Goal: Task Accomplishment & Management: Use online tool/utility

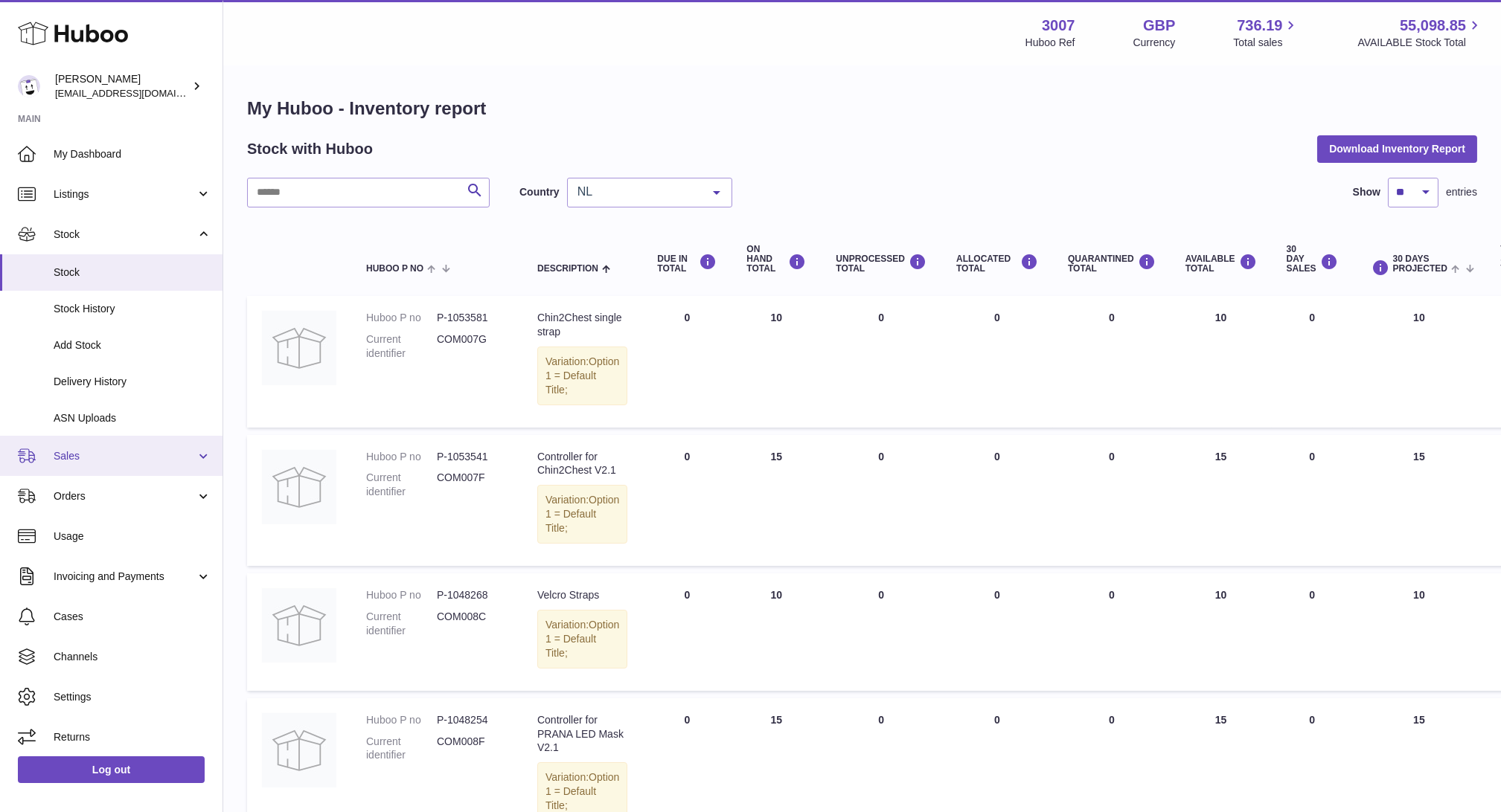
click at [49, 456] on link "Sales" at bounding box center [111, 456] width 223 height 41
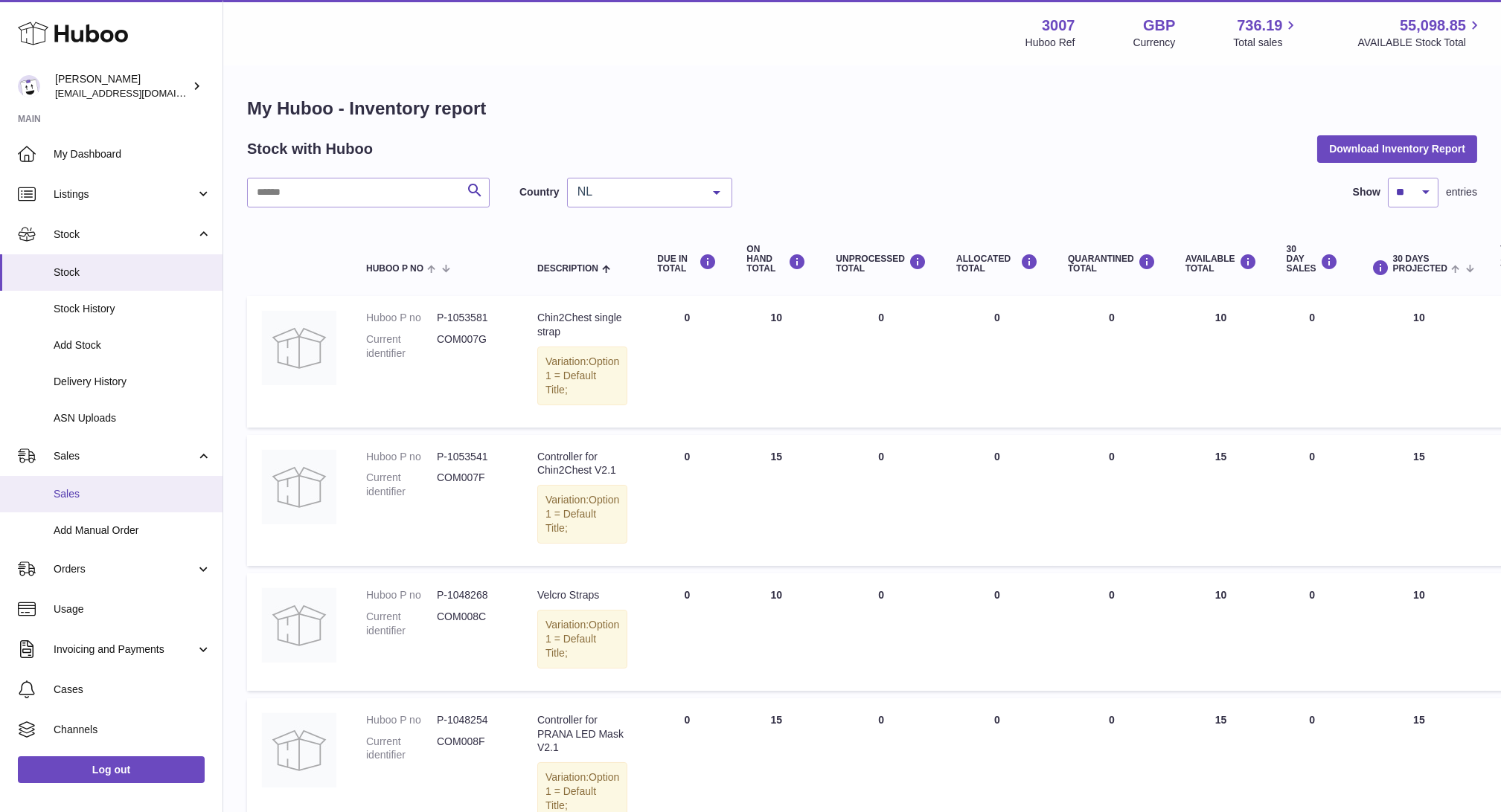
click at [69, 497] on span "Sales" at bounding box center [132, 494] width 158 height 14
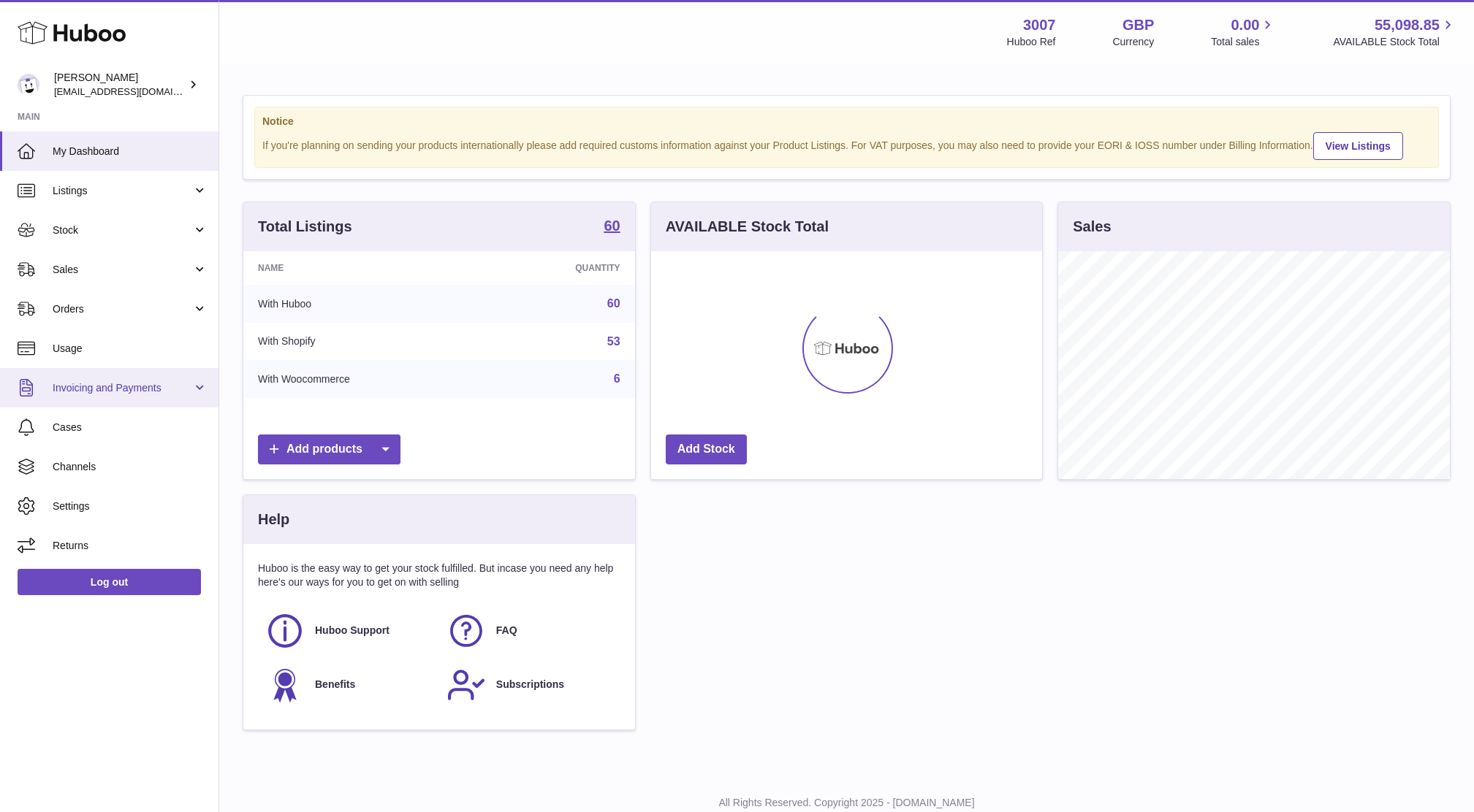
scroll to position [227, 391]
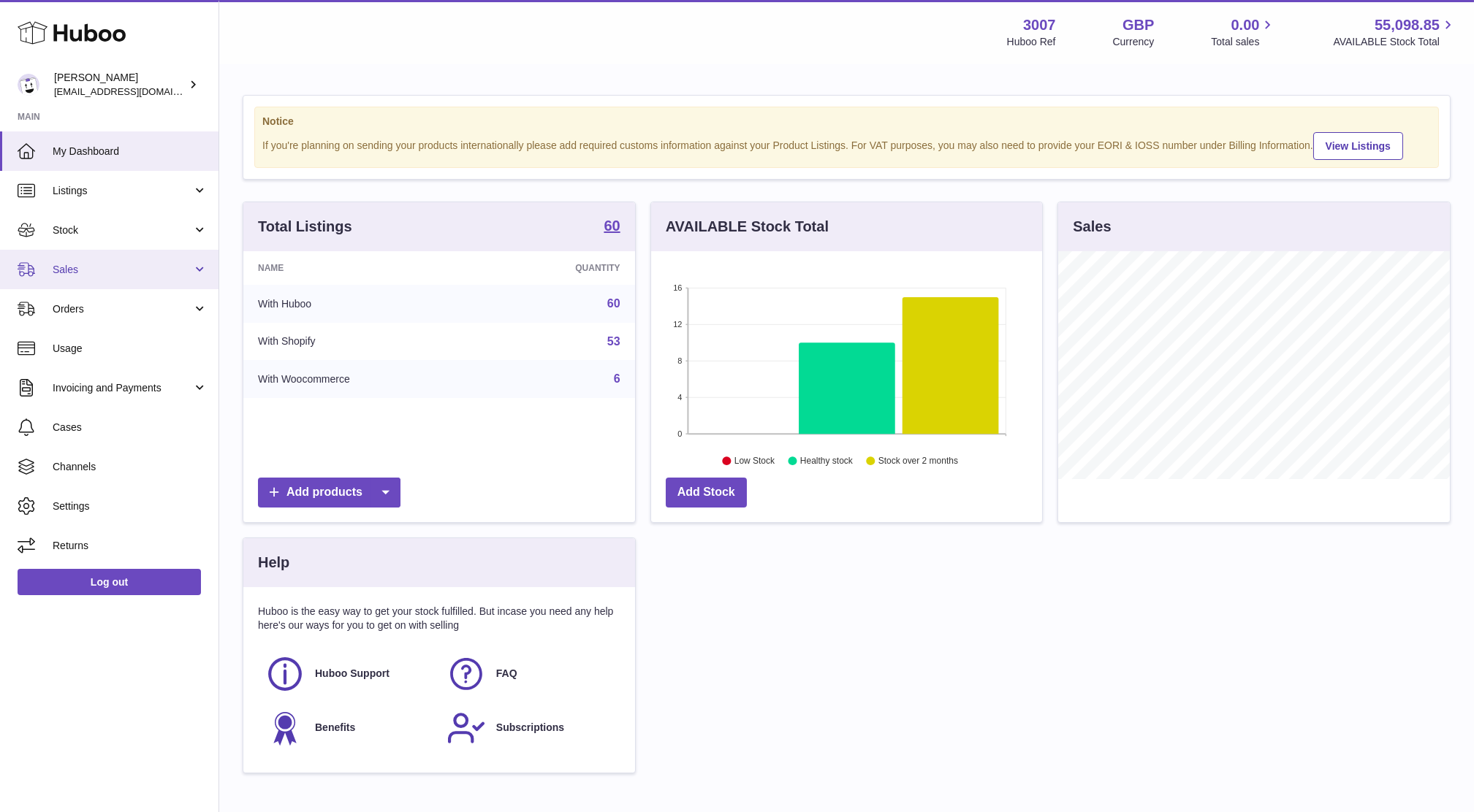
click at [84, 278] on link "Sales" at bounding box center [109, 270] width 218 height 40
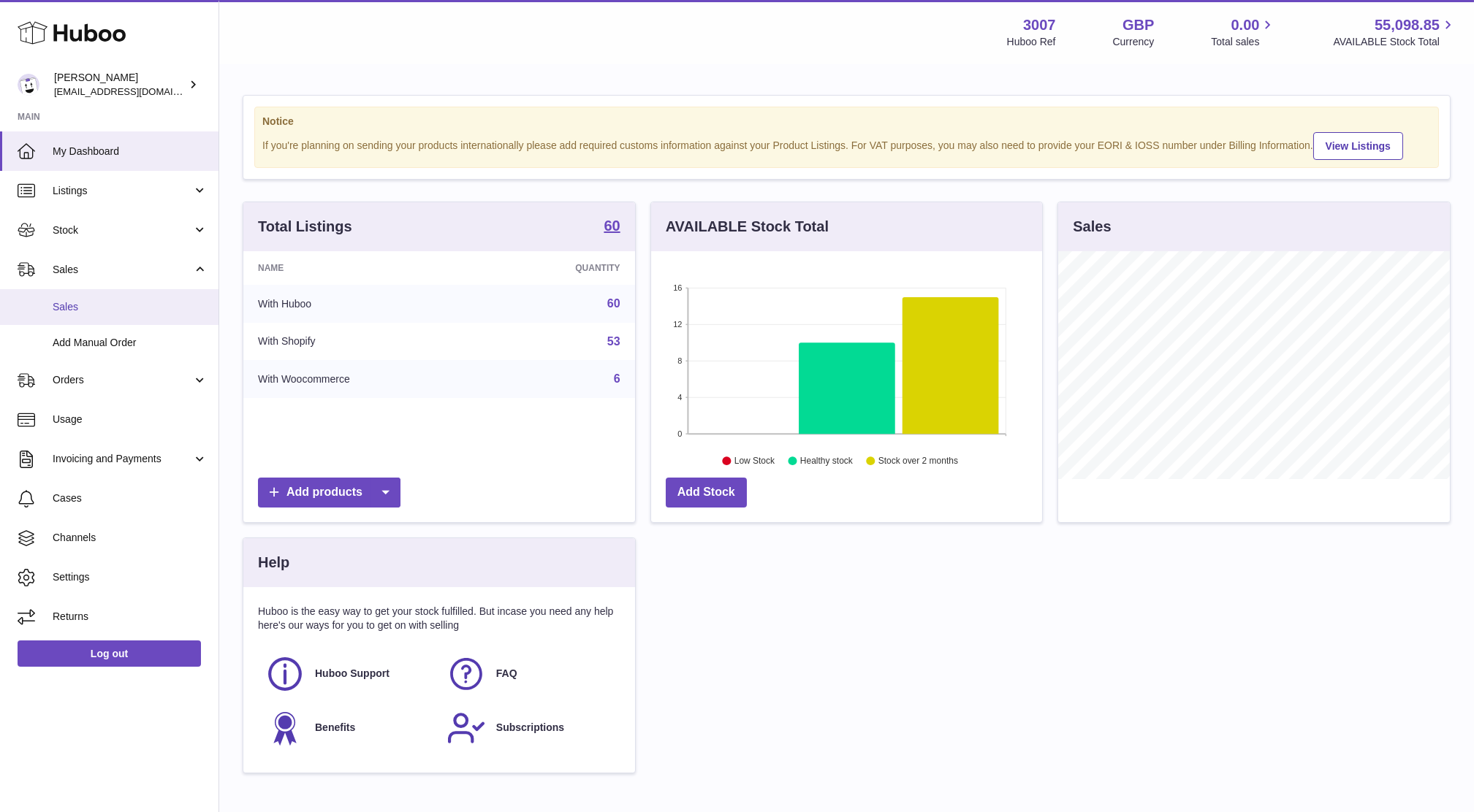
click at [86, 313] on span "Sales" at bounding box center [130, 307] width 155 height 14
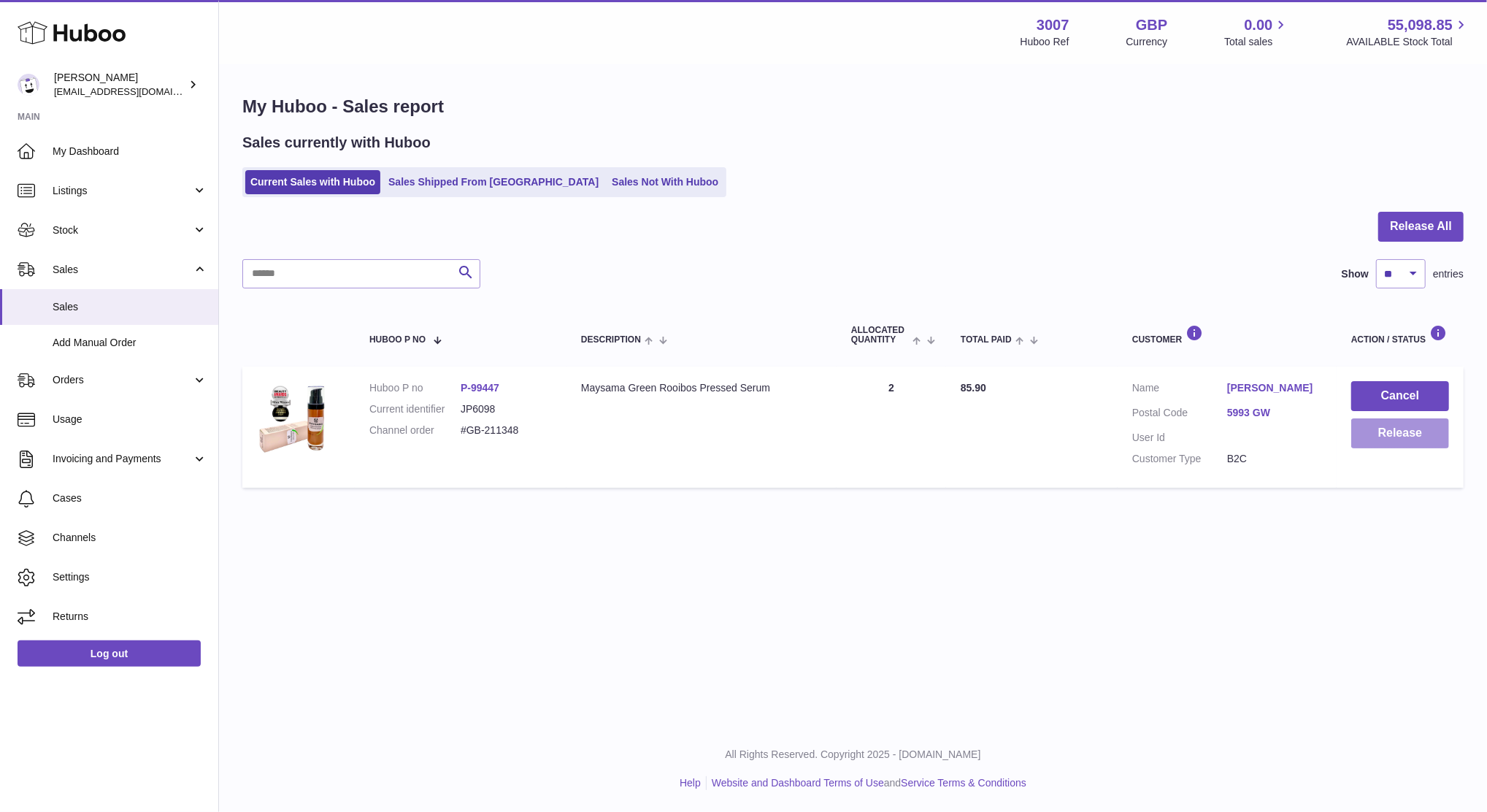
click at [1367, 437] on button "Release" at bounding box center [1400, 433] width 98 height 30
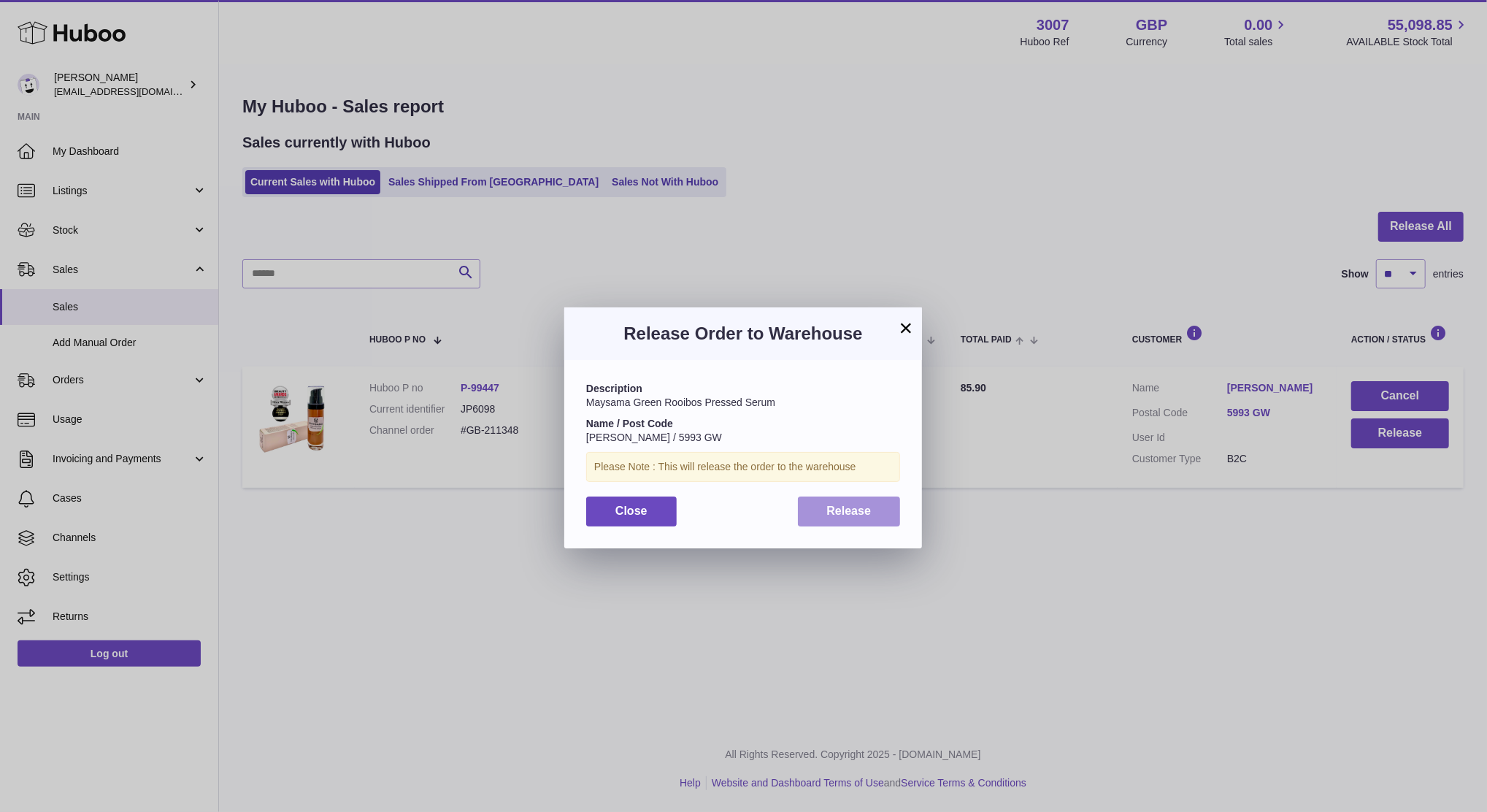
click at [815, 525] on button "Release" at bounding box center [849, 511] width 103 height 30
